Goal: Task Accomplishment & Management: Manage account settings

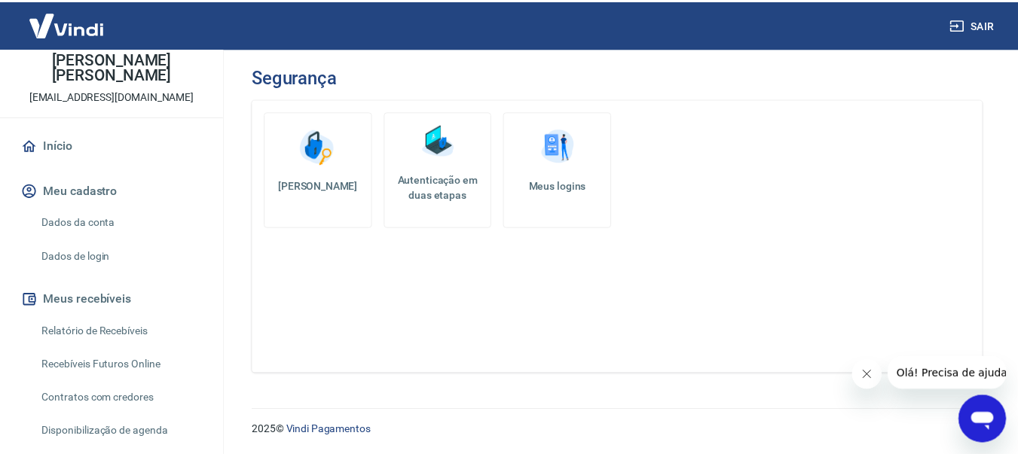
scroll to position [176, 0]
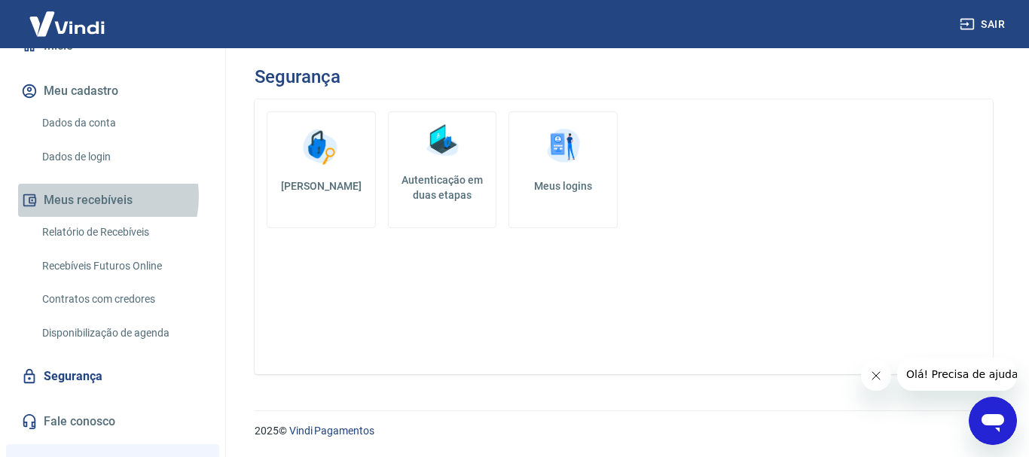
click at [93, 184] on button "Meus recebíveis" at bounding box center [112, 200] width 189 height 33
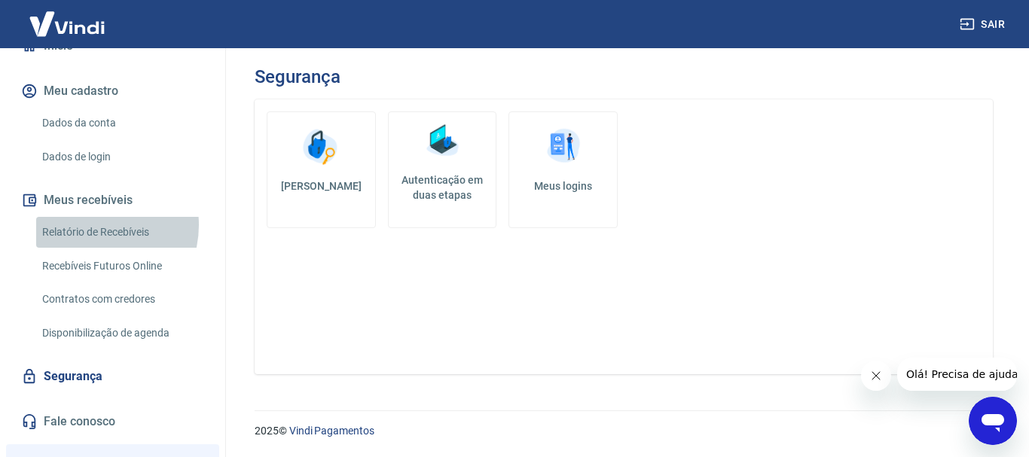
click at [90, 217] on link "Relatório de Recebíveis" at bounding box center [121, 232] width 171 height 31
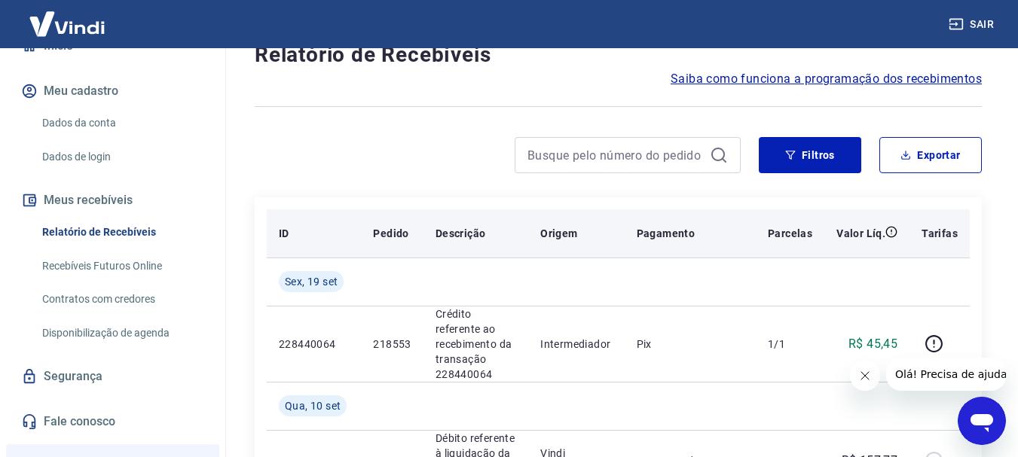
scroll to position [25, 0]
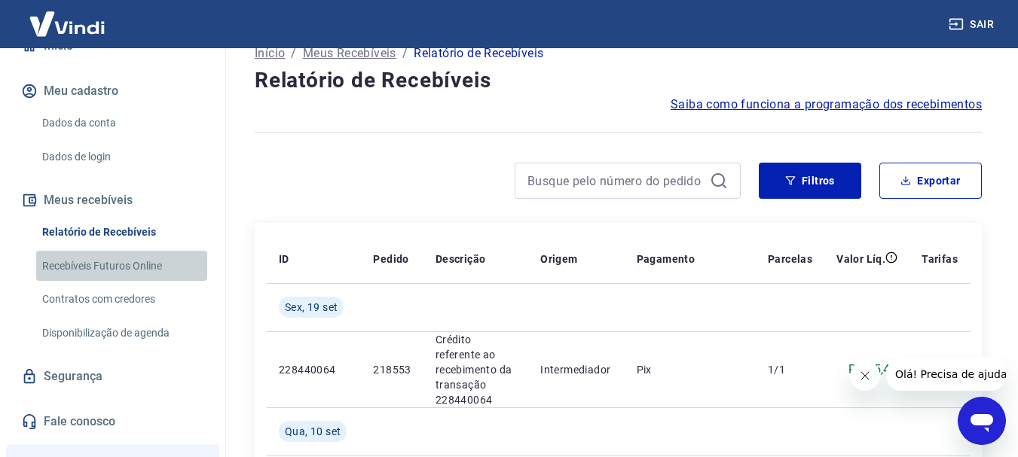
click at [144, 251] on link "Recebíveis Futuros Online" at bounding box center [121, 266] width 171 height 31
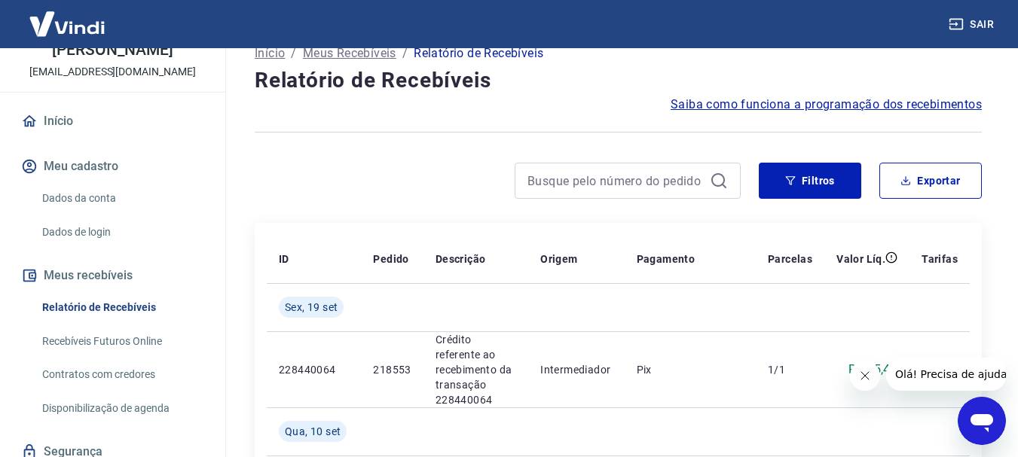
scroll to position [50, 0]
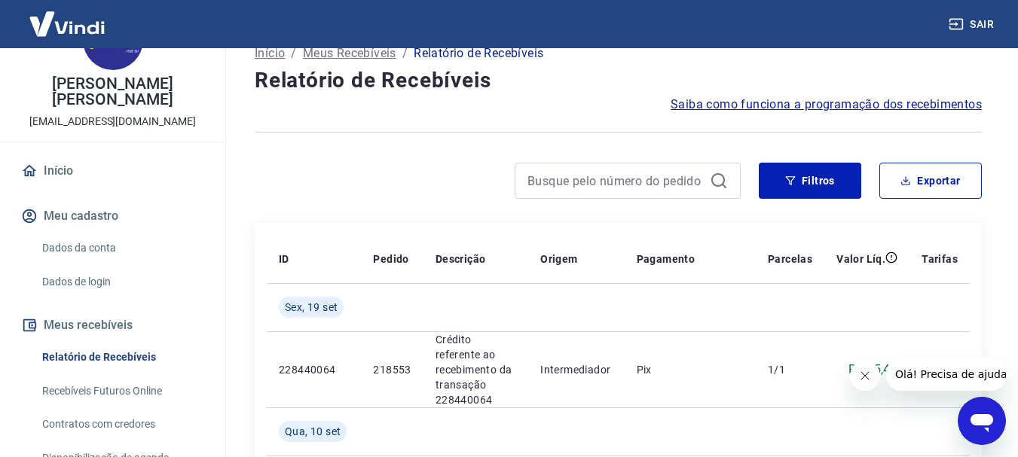
click at [95, 233] on link "Dados da conta" at bounding box center [121, 248] width 171 height 31
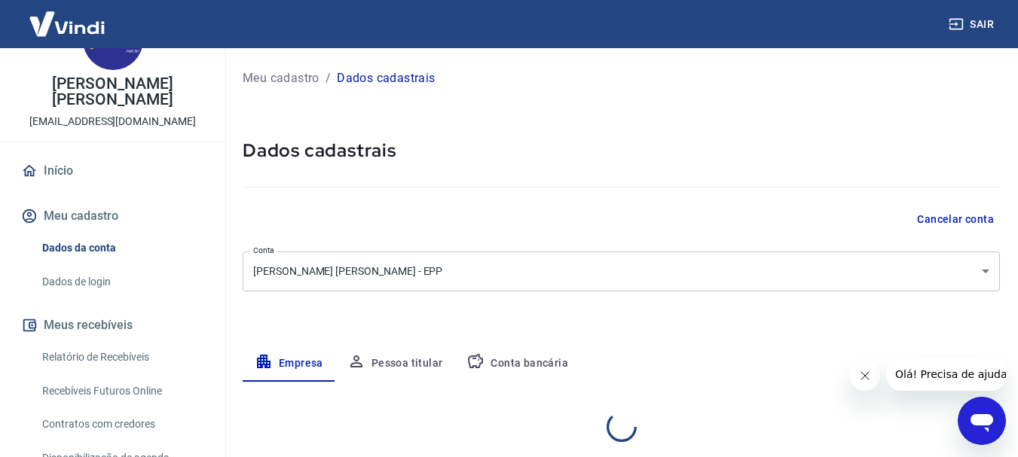
select select "SP"
select select "business"
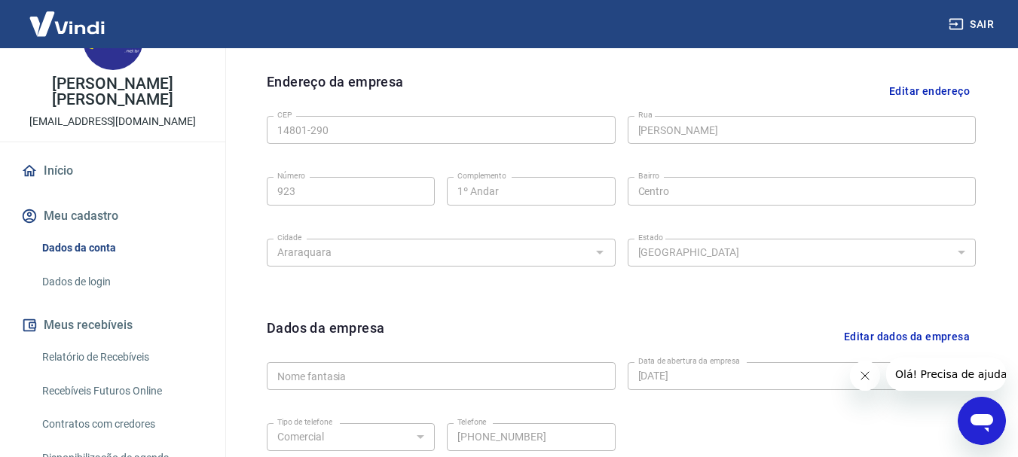
scroll to position [629, 0]
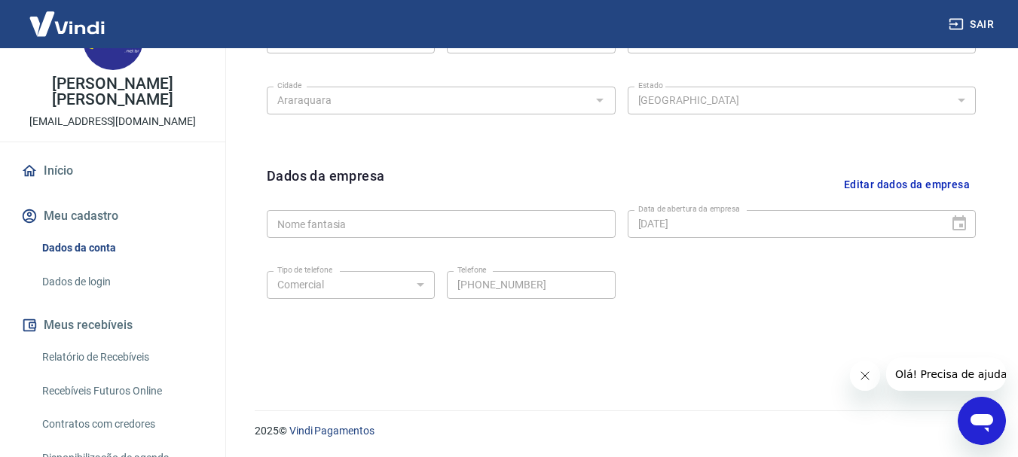
click at [80, 267] on link "Dados de login" at bounding box center [121, 282] width 171 height 31
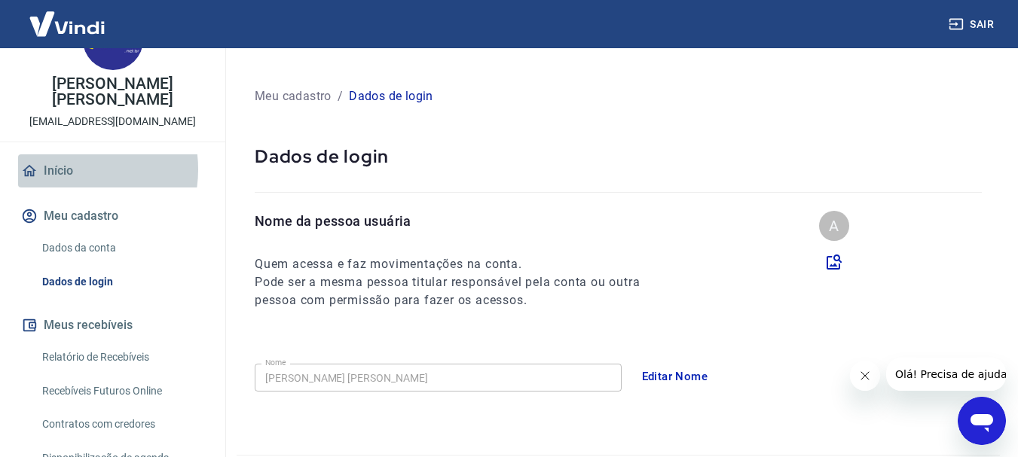
click at [64, 154] on link "Início" at bounding box center [112, 170] width 189 height 33
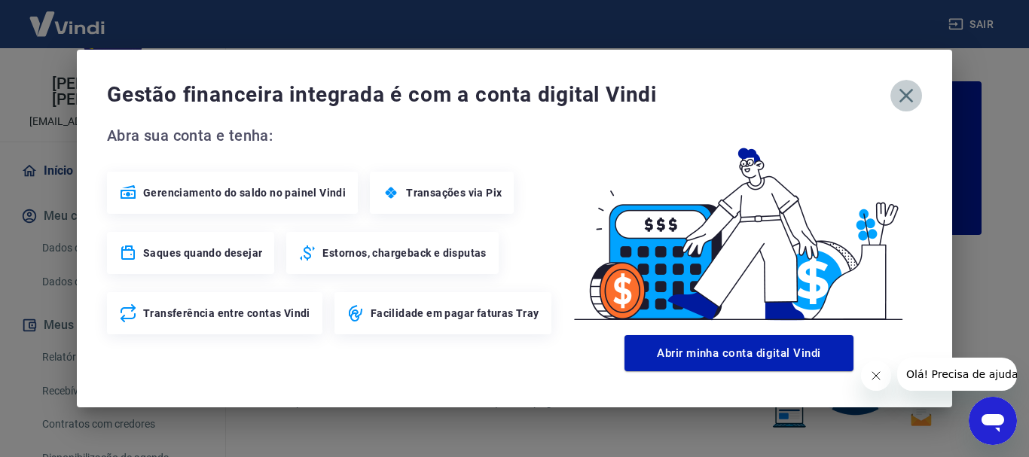
click at [909, 93] on icon "button" at bounding box center [907, 96] width 14 height 14
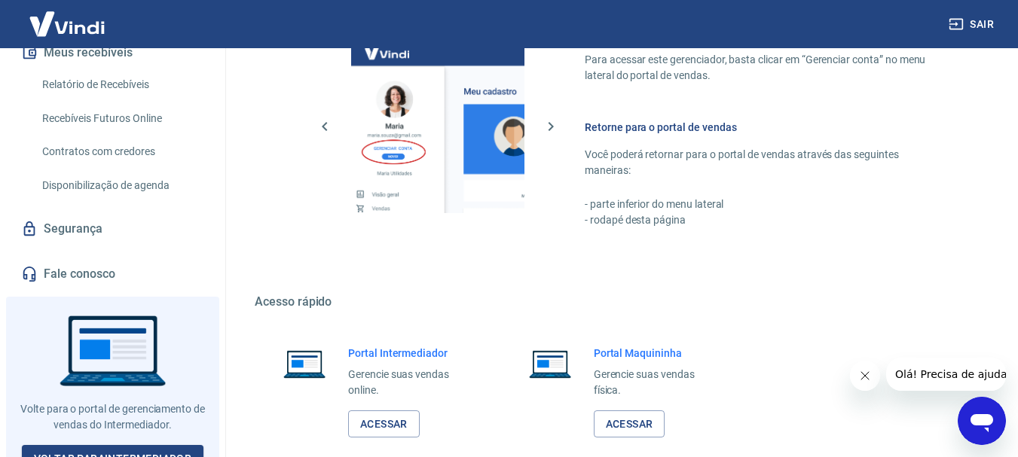
scroll to position [935, 0]
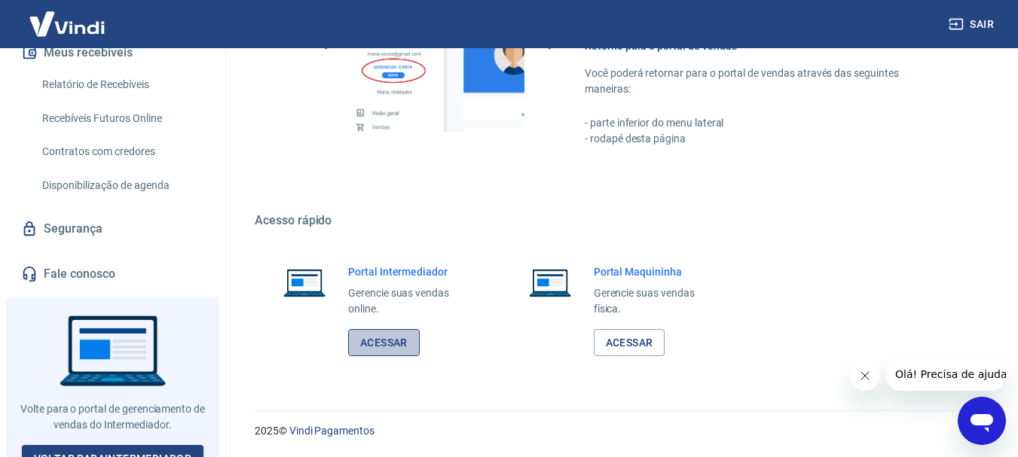
click at [380, 353] on link "Acessar" at bounding box center [384, 343] width 72 height 28
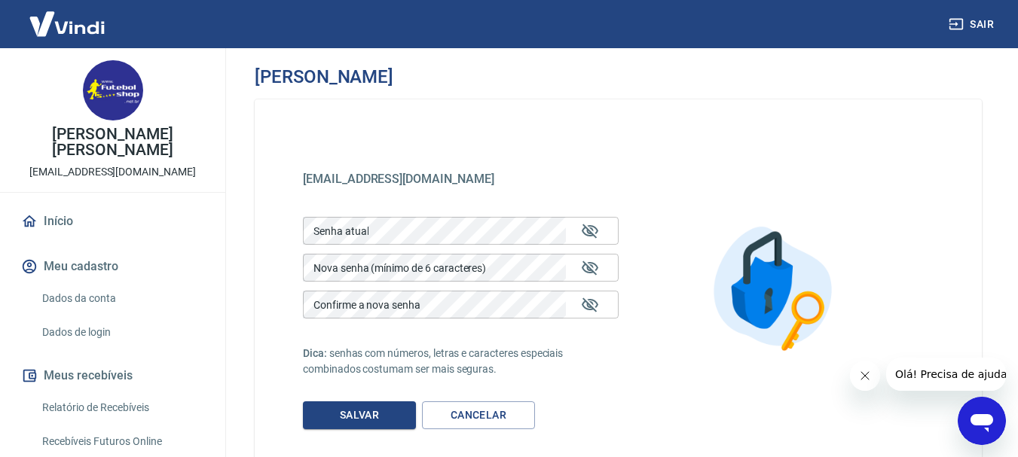
scroll to position [50, 0]
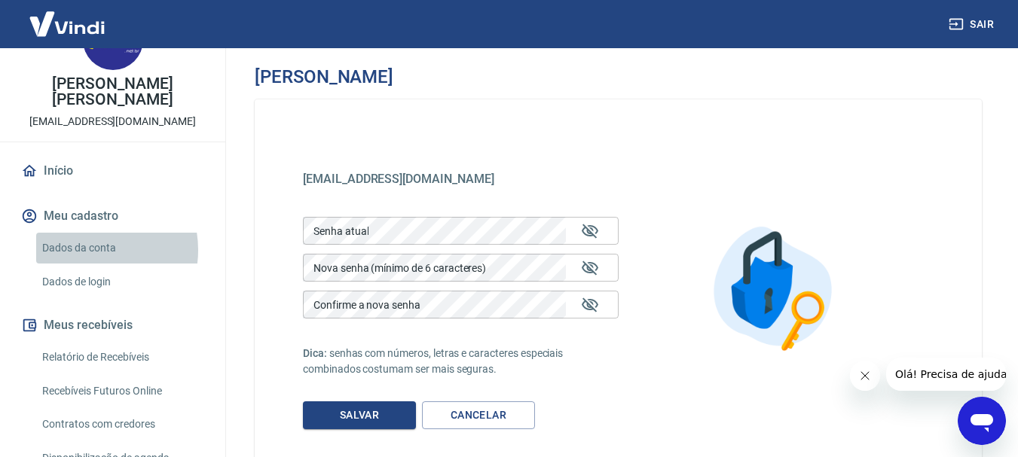
click at [87, 234] on link "Dados da conta" at bounding box center [121, 248] width 171 height 31
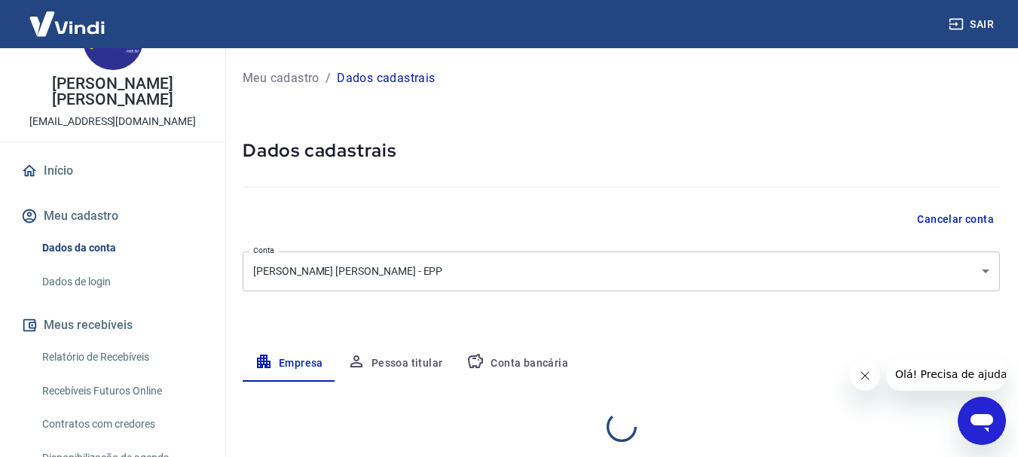
select select "SP"
select select "business"
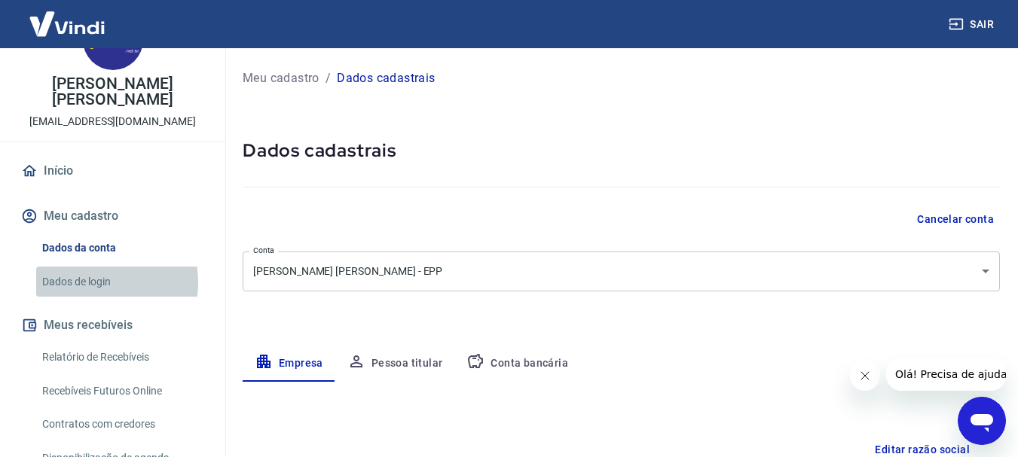
click at [86, 267] on link "Dados de login" at bounding box center [121, 282] width 171 height 31
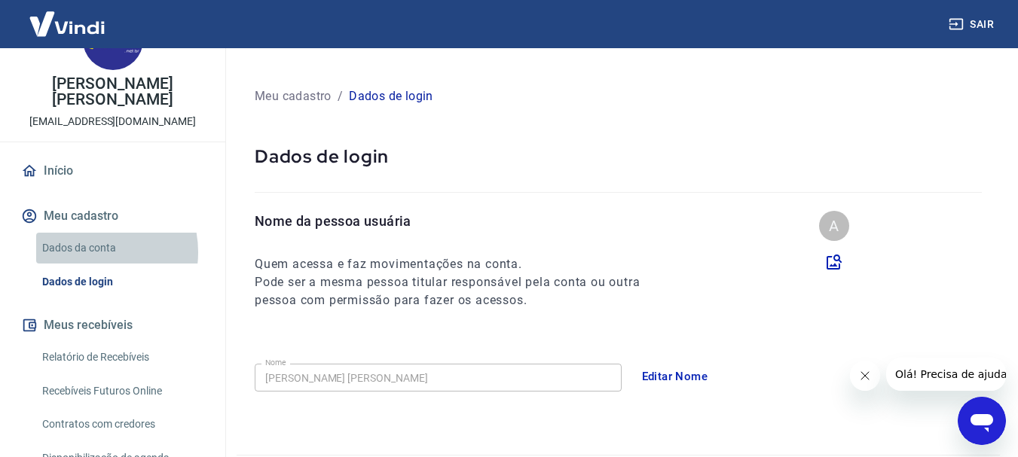
click at [85, 237] on link "Dados da conta" at bounding box center [121, 248] width 171 height 31
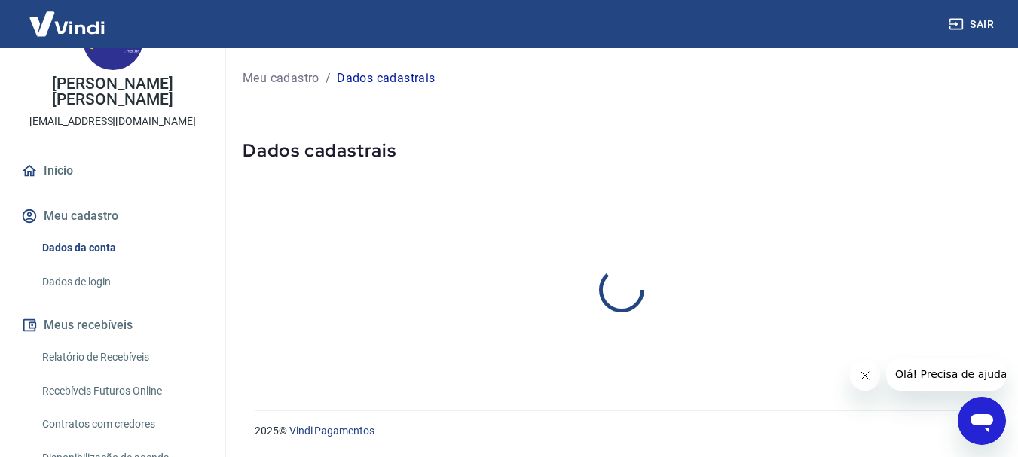
select select "SP"
select select "business"
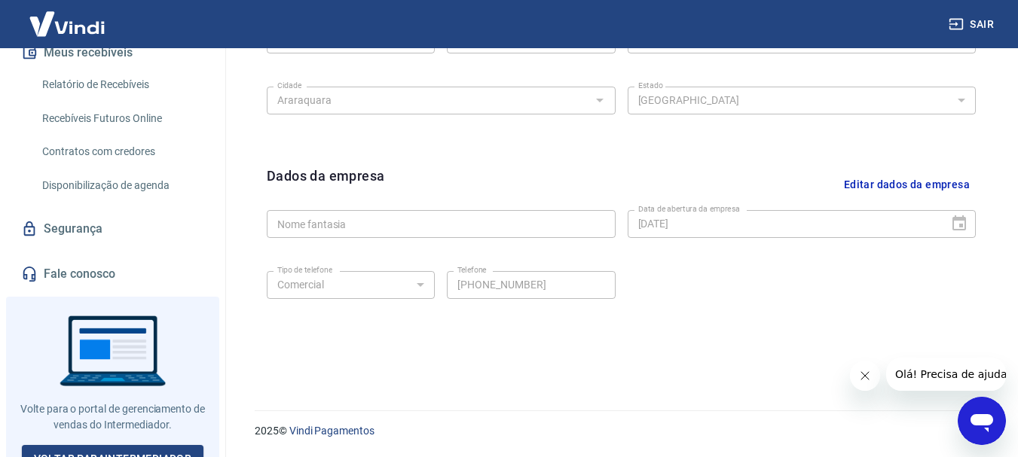
scroll to position [248, 0]
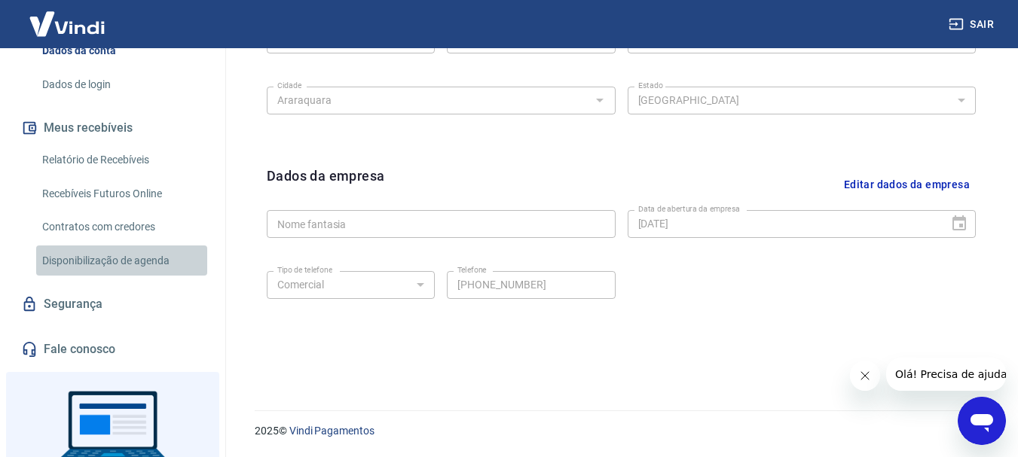
click at [127, 249] on link "Disponibilização de agenda" at bounding box center [121, 261] width 171 height 31
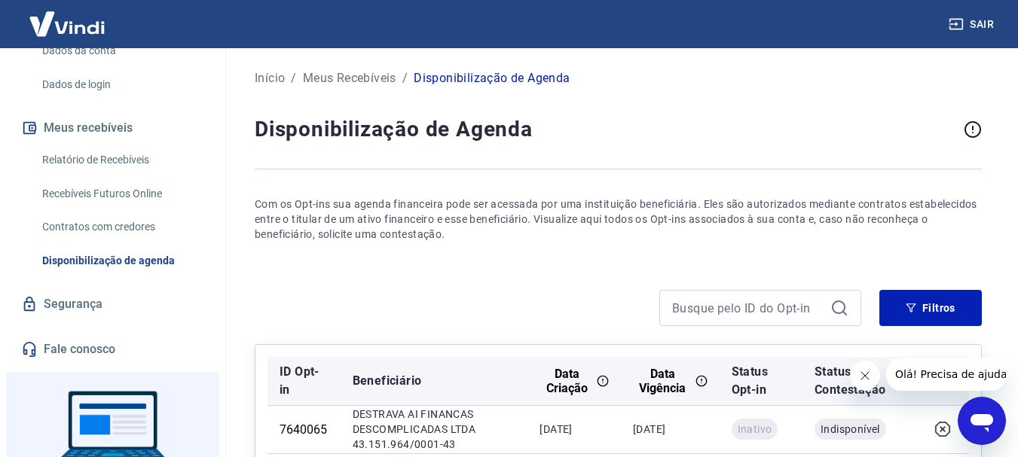
scroll to position [126, 0]
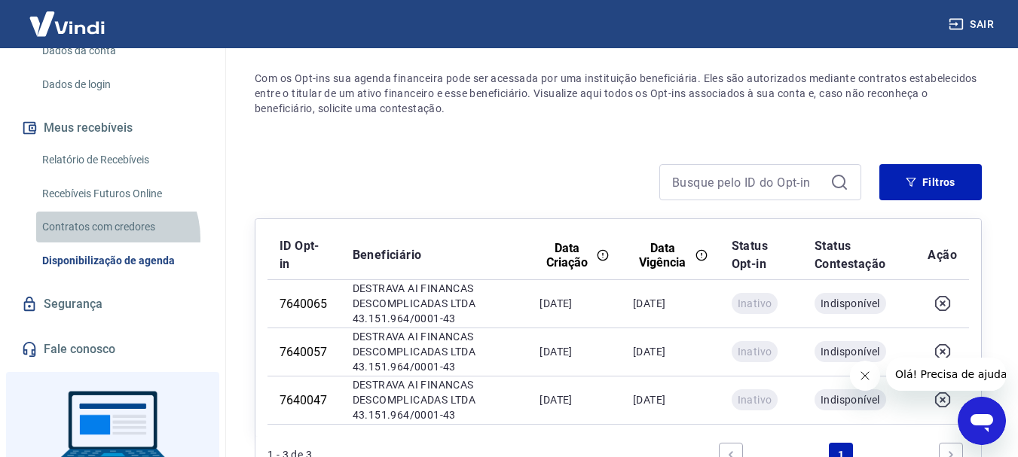
click at [108, 222] on link "Contratos com credores" at bounding box center [121, 227] width 171 height 31
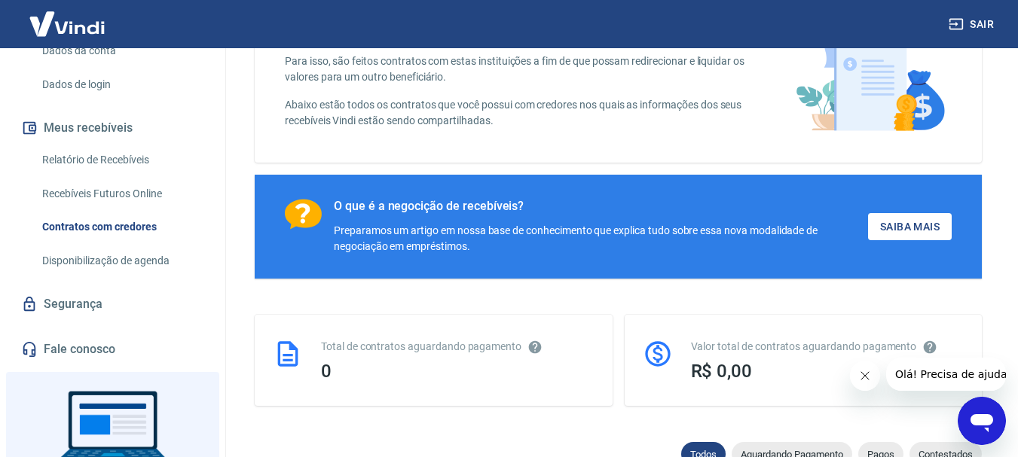
click at [108, 184] on link "Recebíveis Futuros Online" at bounding box center [121, 194] width 171 height 31
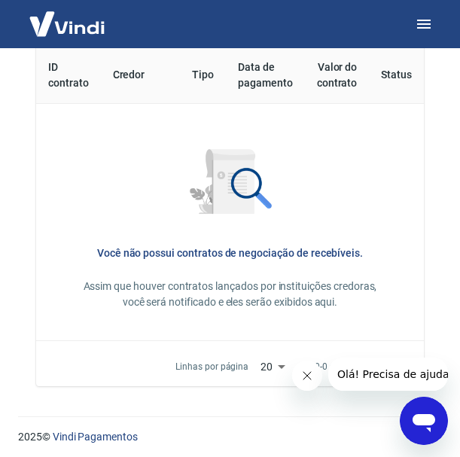
scroll to position [859, 0]
